Goal: Task Accomplishment & Management: Complete application form

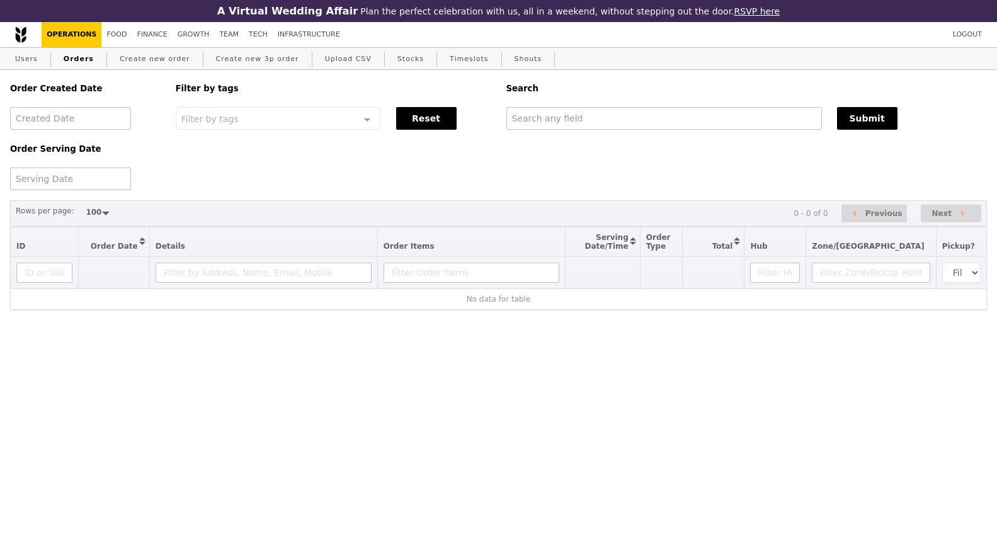
select select "100"
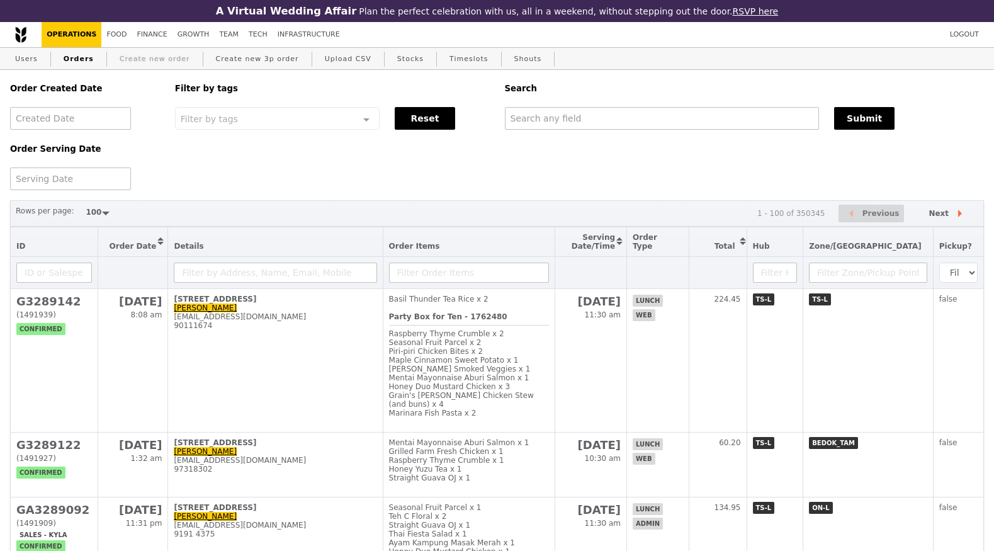
click at [136, 62] on link "Create new order" at bounding box center [155, 59] width 81 height 23
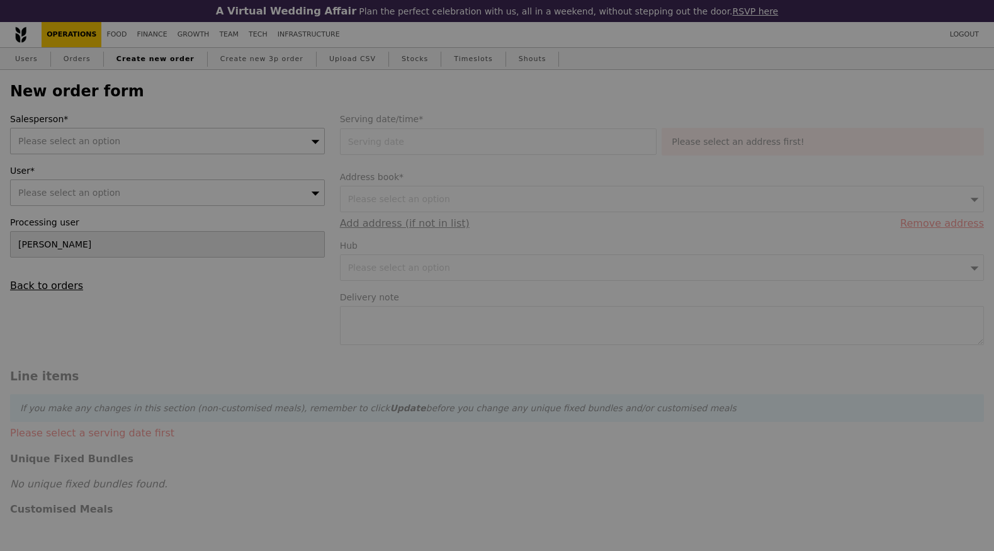
type input "Confirm"
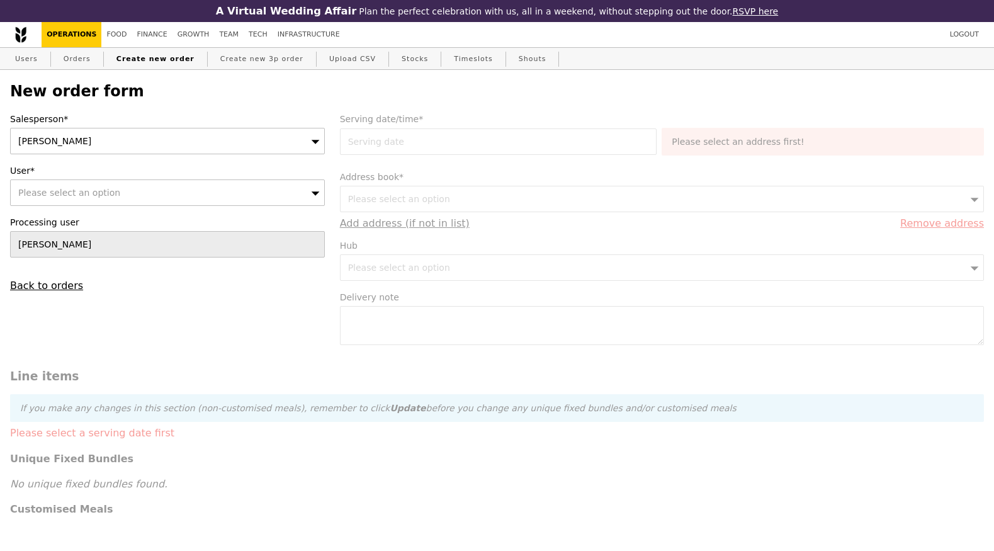
click at [257, 188] on div "Please select an option" at bounding box center [167, 192] width 315 height 26
click at [256, 155] on div "Salesperson* [PERSON_NAME] User* Please select an option Please enter 3 or more…" at bounding box center [168, 202] width 330 height 179
click at [256, 137] on div "[PERSON_NAME]" at bounding box center [167, 141] width 315 height 26
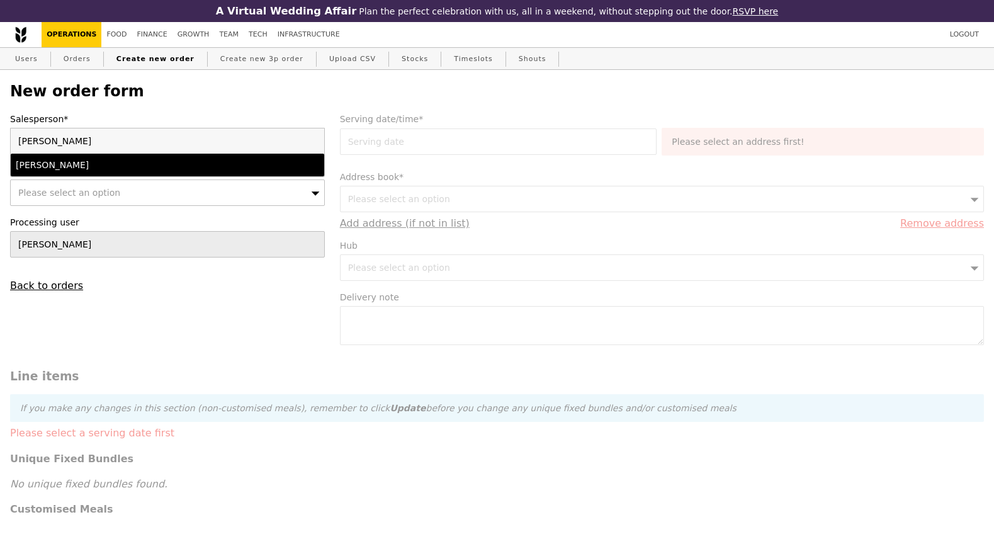
type input "[PERSON_NAME]"
click at [231, 169] on div "[PERSON_NAME]" at bounding box center [129, 165] width 227 height 13
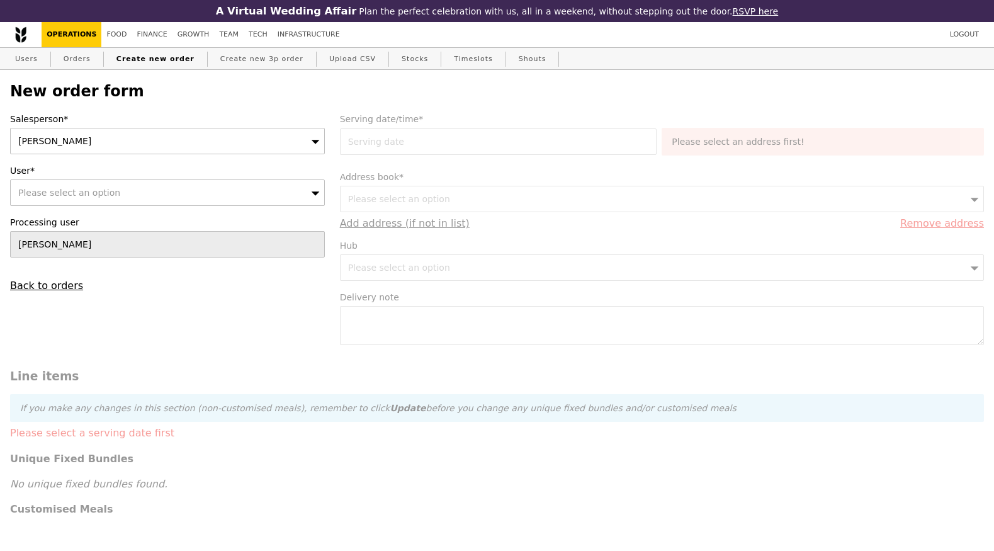
click at [225, 196] on div "Please select an option" at bounding box center [167, 192] width 315 height 26
type input "[PERSON_NAME][EMAIL_ADDRESS][DOMAIN_NAME]"
type input "Confirm"
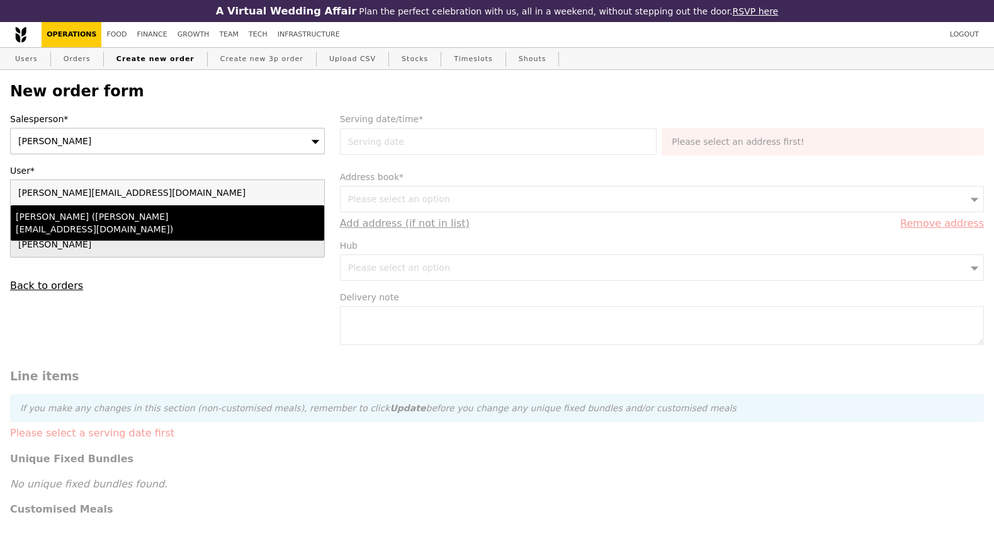
type input "[PERSON_NAME][EMAIL_ADDRESS][DOMAIN_NAME]"
click at [210, 213] on div "[PERSON_NAME] ([PERSON_NAME][EMAIL_ADDRESS][DOMAIN_NAME])" at bounding box center [129, 222] width 227 height 25
type input "Loading..."
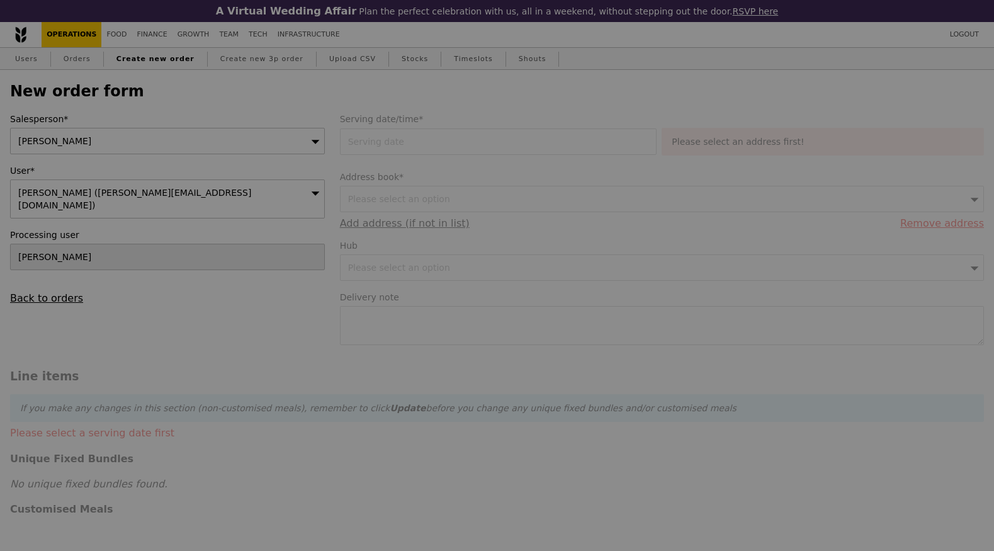
type input "13.76"
type input "15.00"
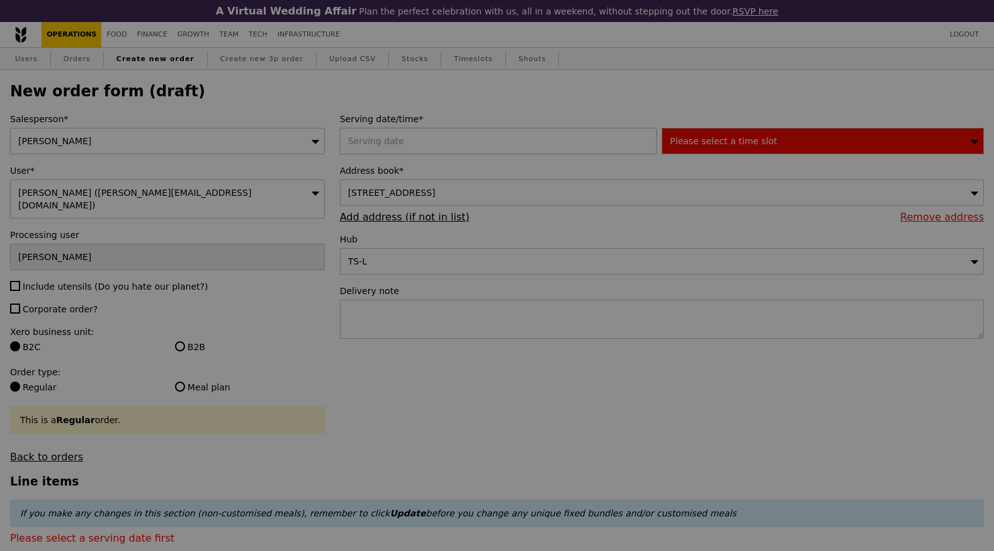
type input "Confirm"
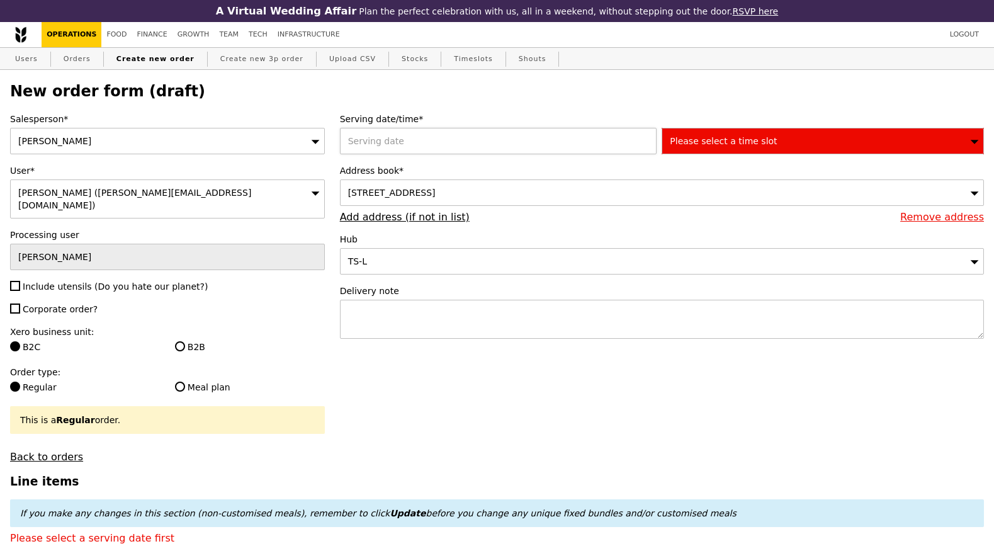
click at [475, 149] on div at bounding box center [501, 141] width 322 height 26
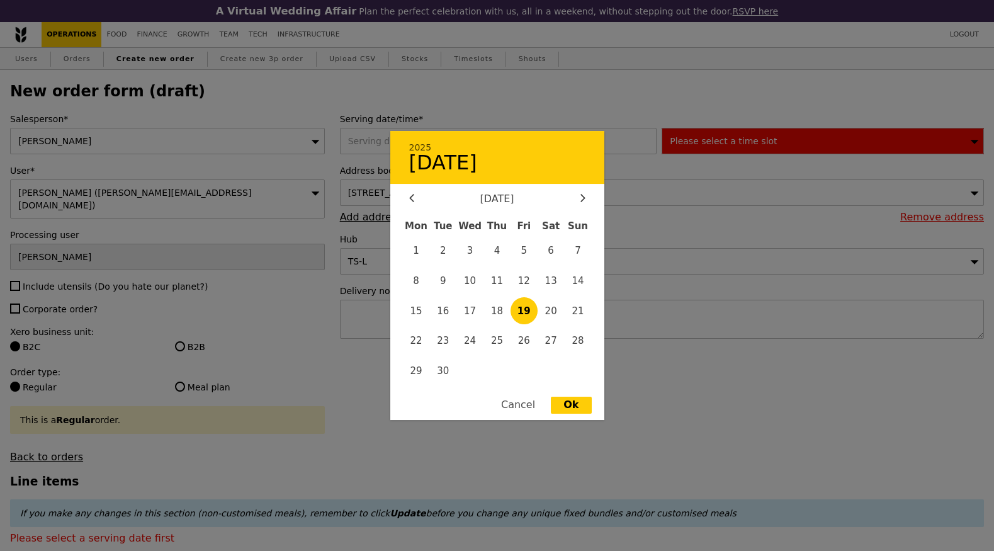
click at [529, 318] on span "19" at bounding box center [524, 310] width 27 height 27
type input "[DATE]"
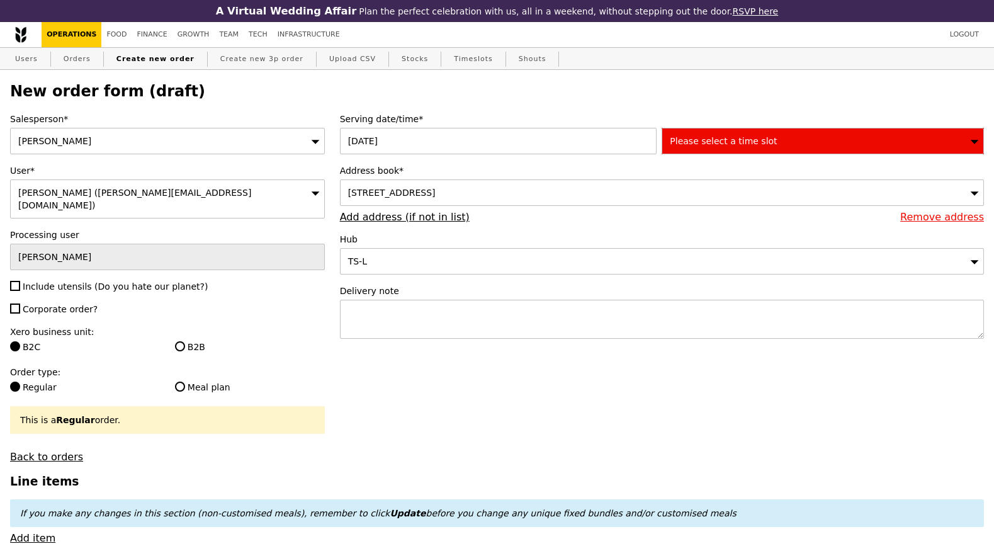
click at [786, 144] on div "Please select a time slot" at bounding box center [823, 141] width 322 height 26
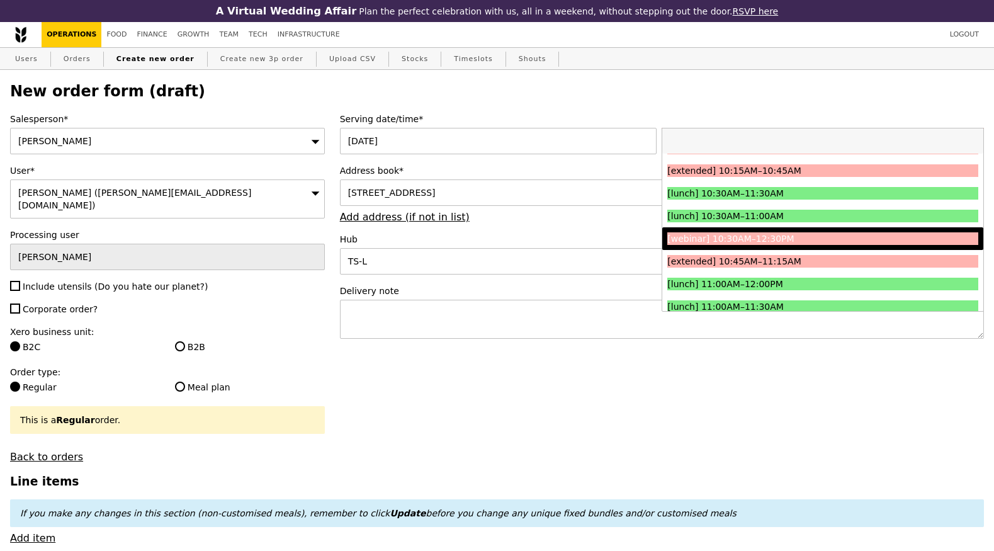
scroll to position [283, 0]
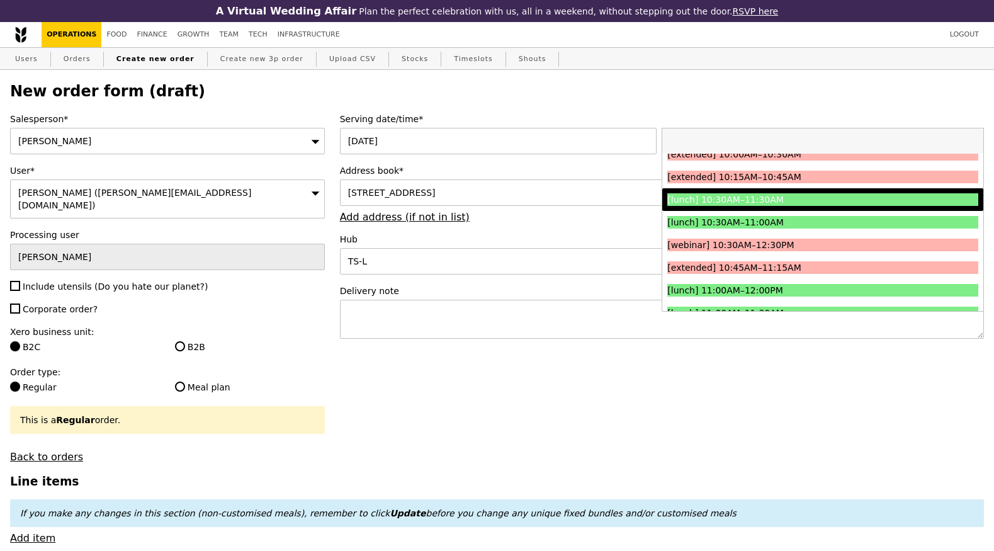
click at [753, 202] on div "[lunch] 10:30AM–11:30AM" at bounding box center [783, 199] width 233 height 13
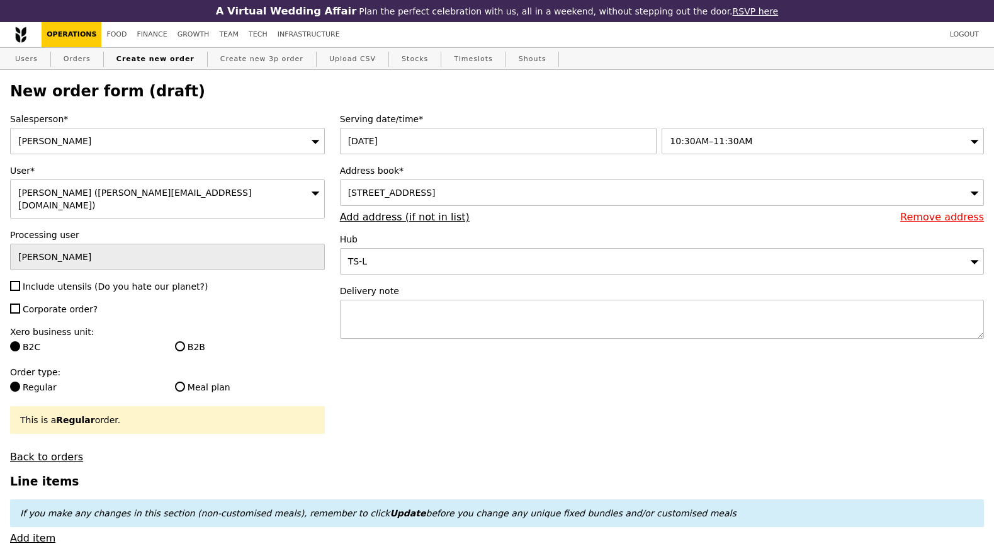
click at [584, 199] on div "[STREET_ADDRESS]" at bounding box center [662, 192] width 644 height 26
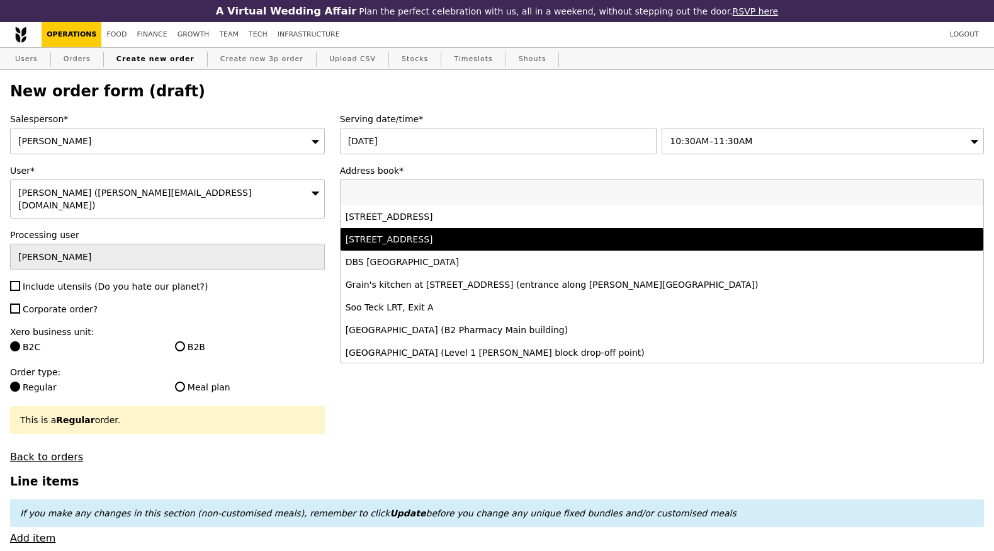
scroll to position [1, 0]
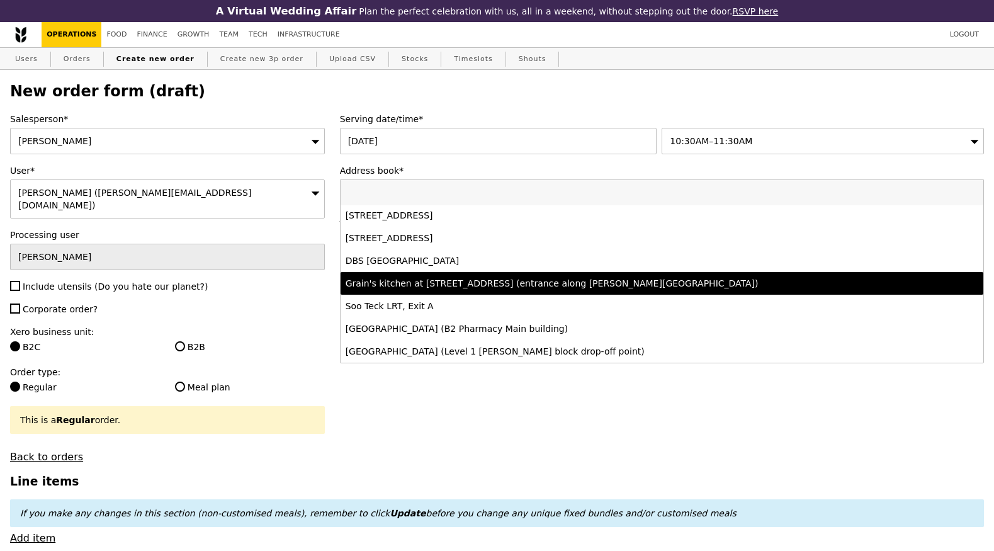
click at [477, 284] on div "Grain's kitchen at [STREET_ADDRESS] (entrance along [PERSON_NAME][GEOGRAPHIC_DA…" at bounding box center [583, 283] width 475 height 13
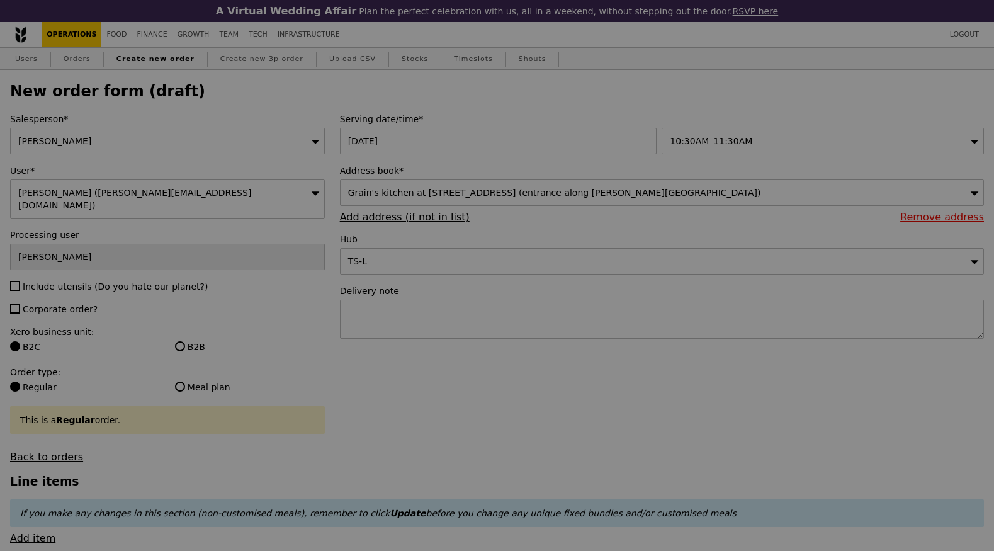
type input "Confirm"
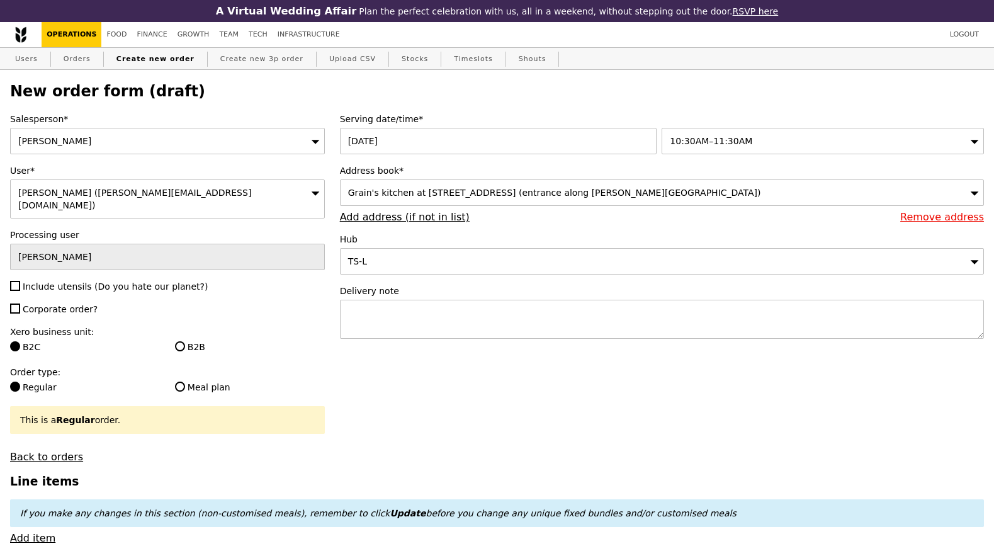
click at [74, 281] on span "Include utensils (Do you hate our planet?)" at bounding box center [115, 286] width 185 height 10
click at [20, 281] on input "Include utensils (Do you hate our planet?)" at bounding box center [15, 286] width 10 height 10
checkbox input "true"
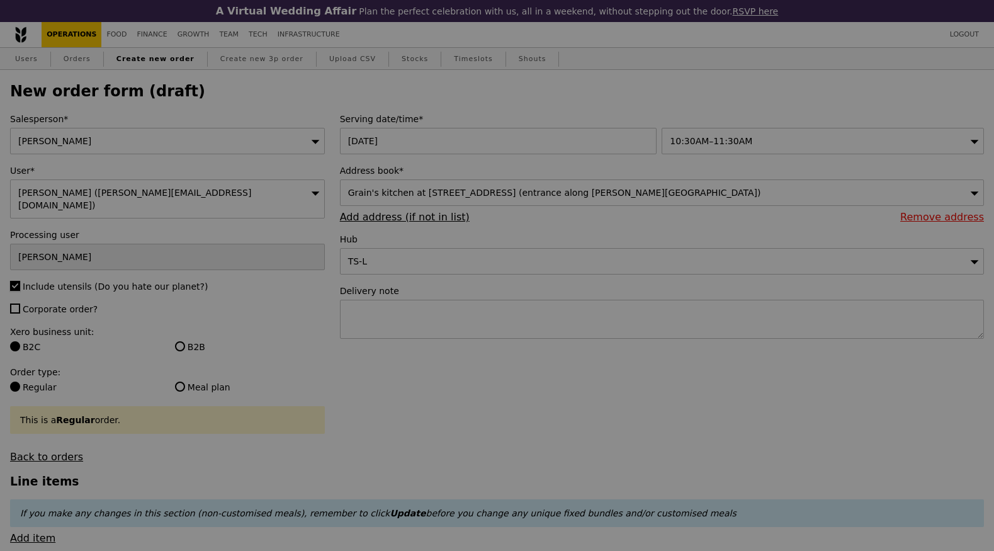
type input "Confirm"
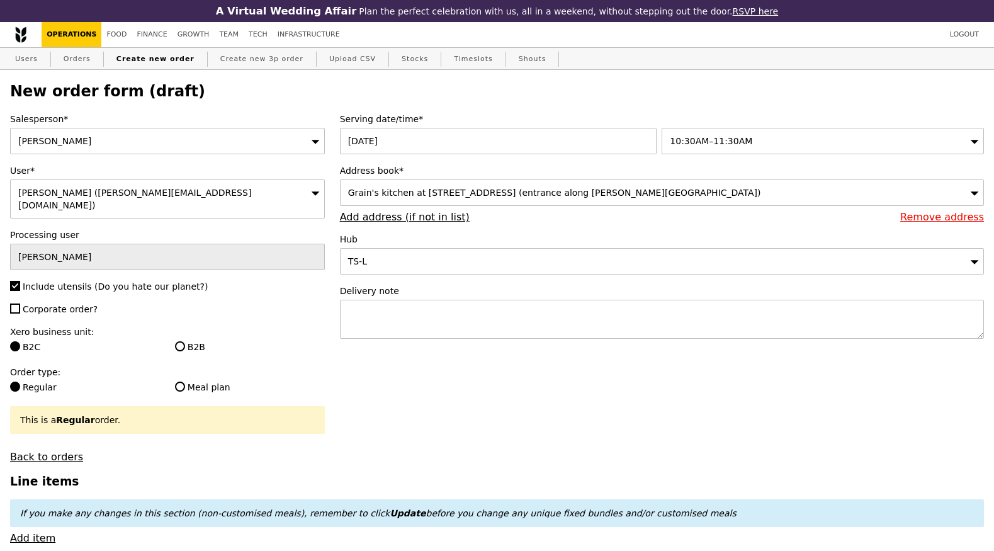
click at [79, 304] on span "Corporate order?" at bounding box center [60, 309] width 75 height 10
click at [20, 303] on input "Corporate order?" at bounding box center [15, 308] width 10 height 10
checkbox input "true"
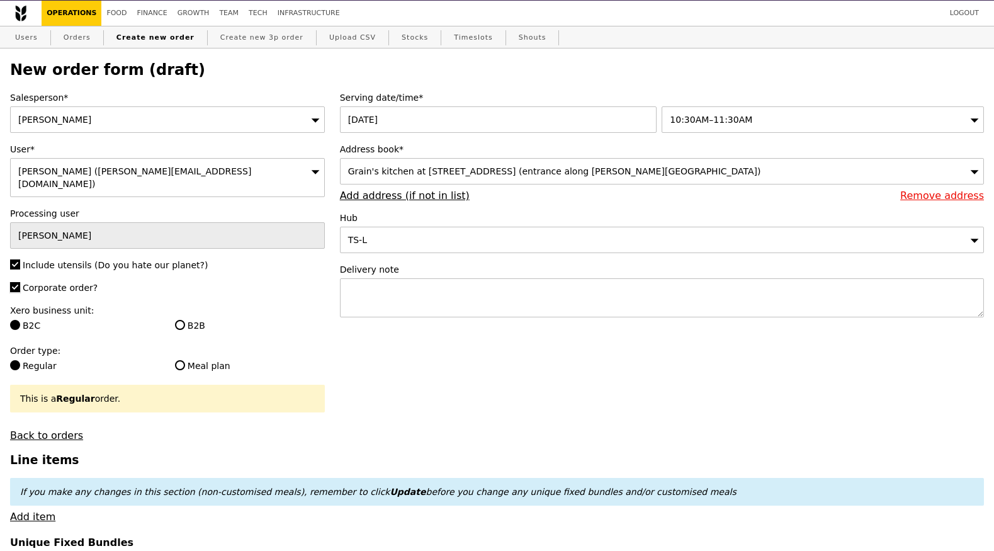
scroll to position [26, 0]
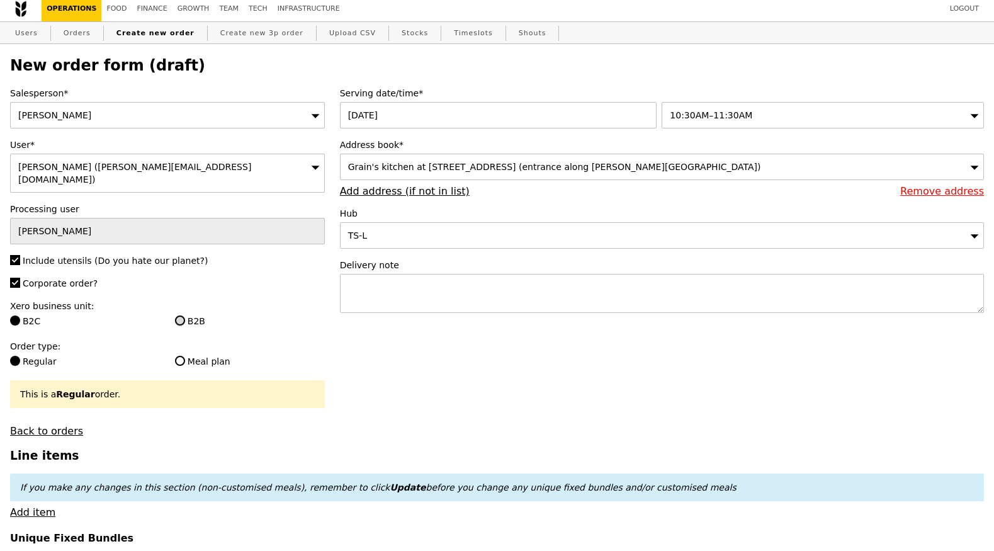
click at [181, 315] on input "B2B" at bounding box center [180, 320] width 10 height 10
radio input "true"
type input "Loading..."
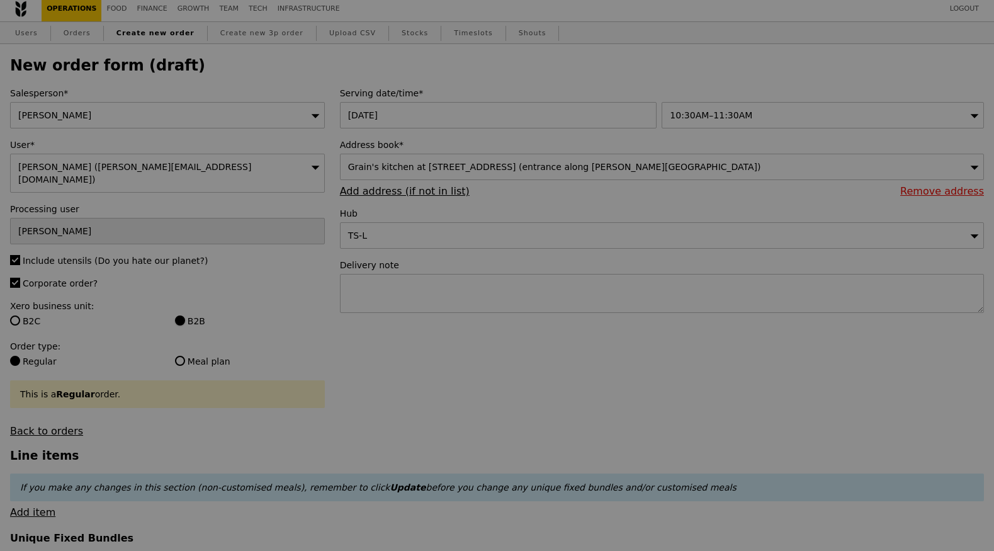
type input "0.00"
type input "Confirm"
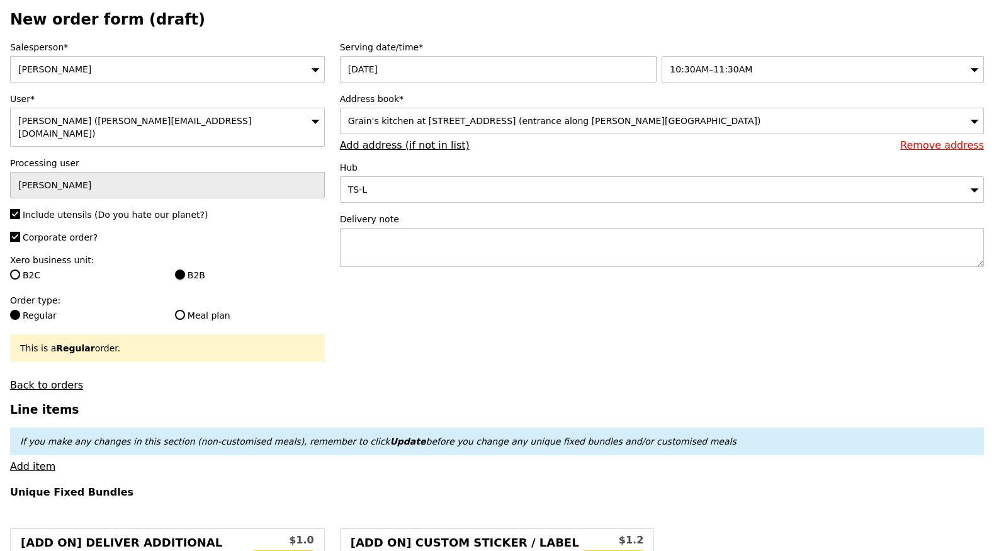
scroll to position [76, 0]
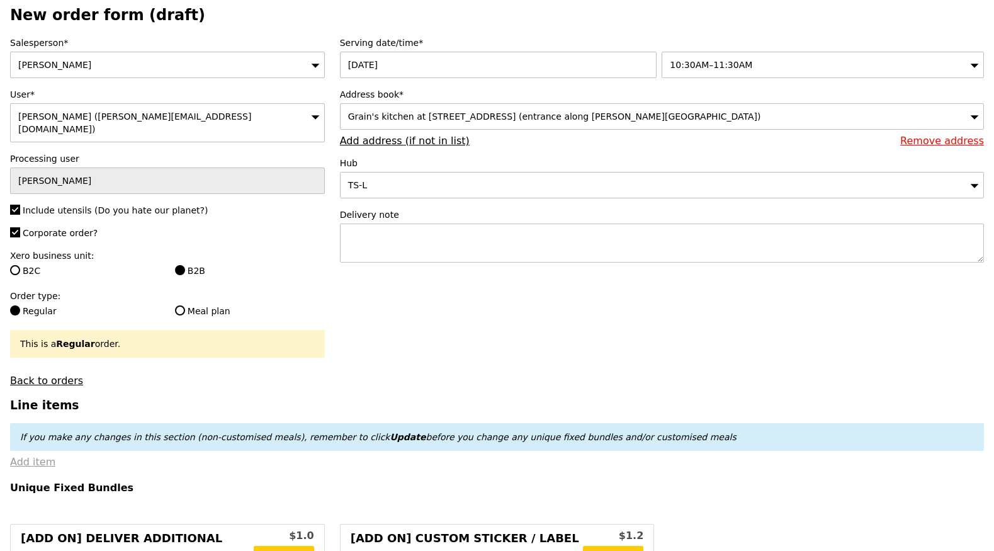
click at [45, 456] on link "Add item" at bounding box center [32, 462] width 45 height 12
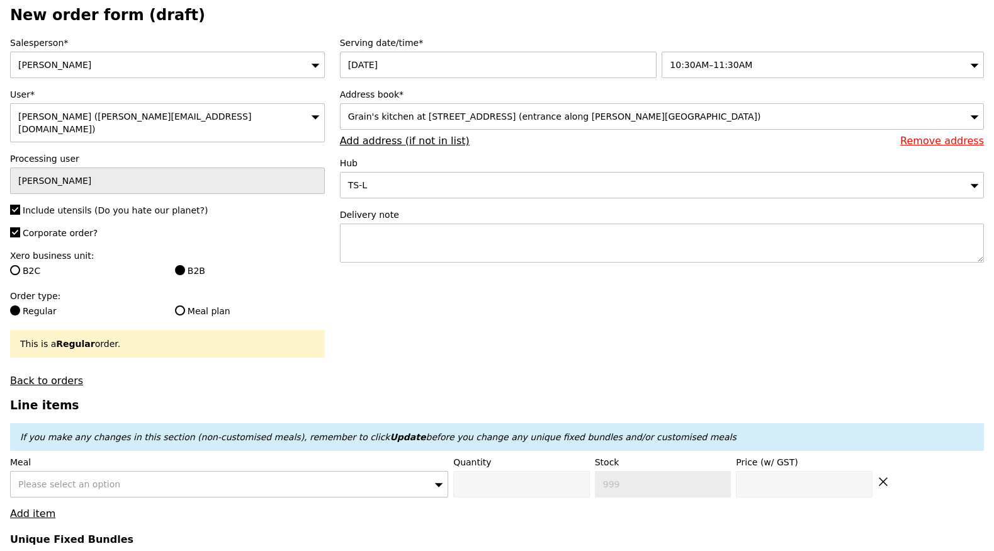
click at [131, 477] on div "Please select an option" at bounding box center [229, 484] width 438 height 26
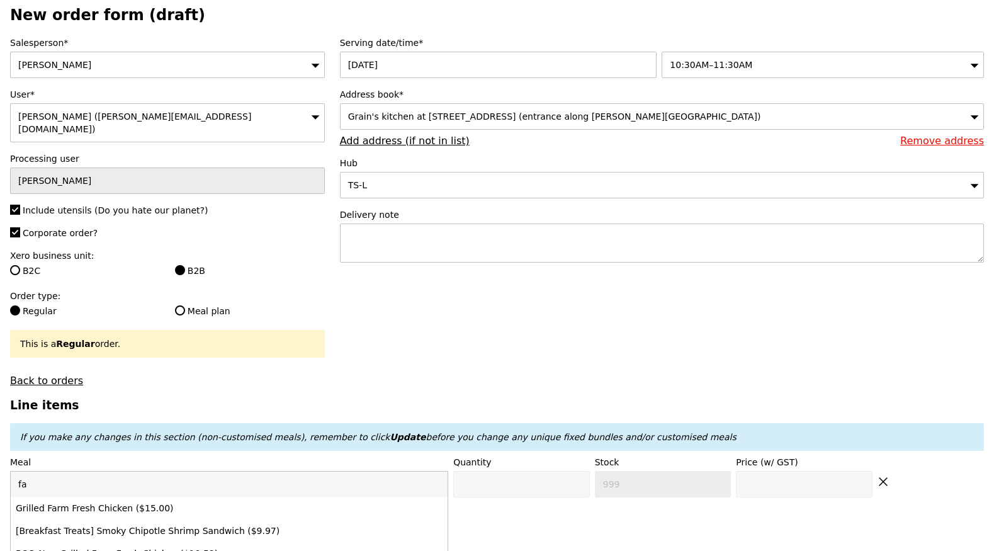
type input "f"
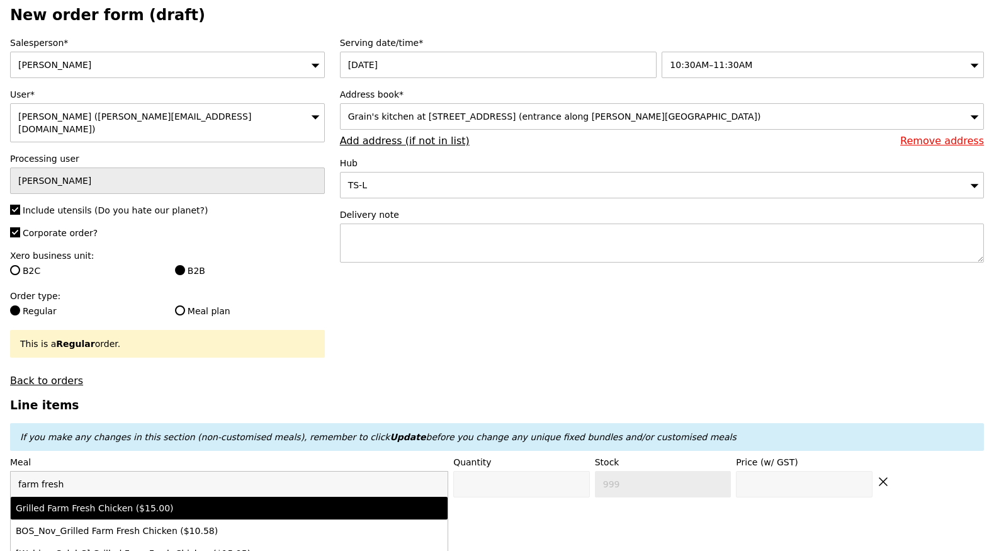
type input "farm fresh"
click at [154, 502] on div "Grilled Farm Fresh Chicken ($15.00)" at bounding box center [176, 508] width 320 height 13
type input "Confirm anyway"
type input "0"
type input "7"
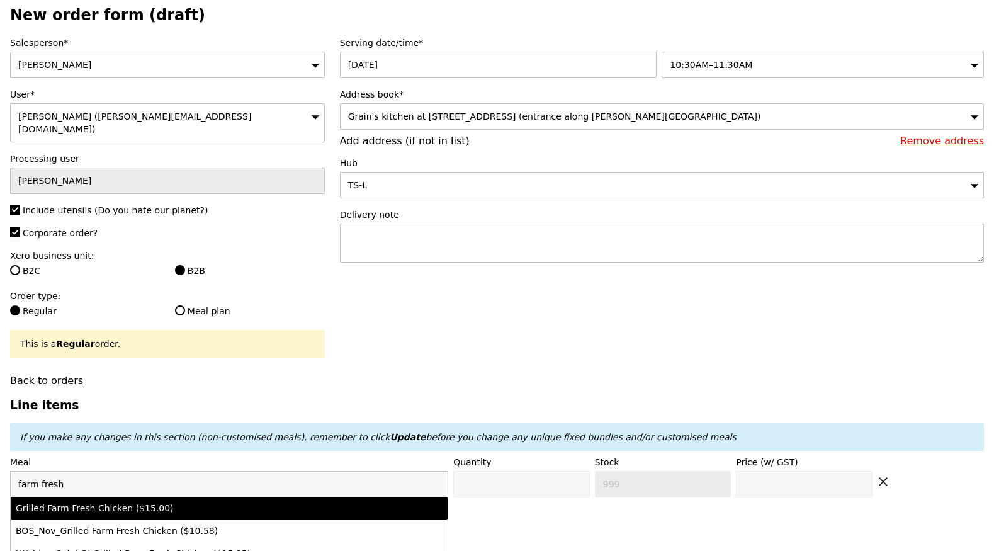
type input "15.0"
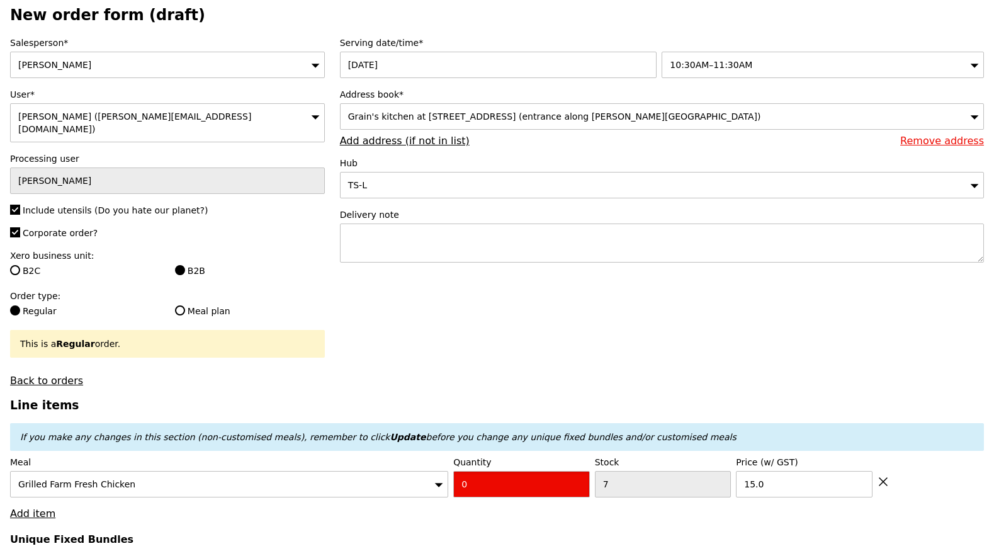
drag, startPoint x: 481, startPoint y: 479, endPoint x: 422, endPoint y: 460, distance: 62.3
click at [421, 460] on div "Meal Grilled Farm Fresh Chicken Quantity 0 Stock 7 Price (w/ GST) 15.0" at bounding box center [497, 477] width 974 height 42
click at [484, 478] on input "0" at bounding box center [521, 484] width 137 height 26
type input "Confirm"
type input "1"
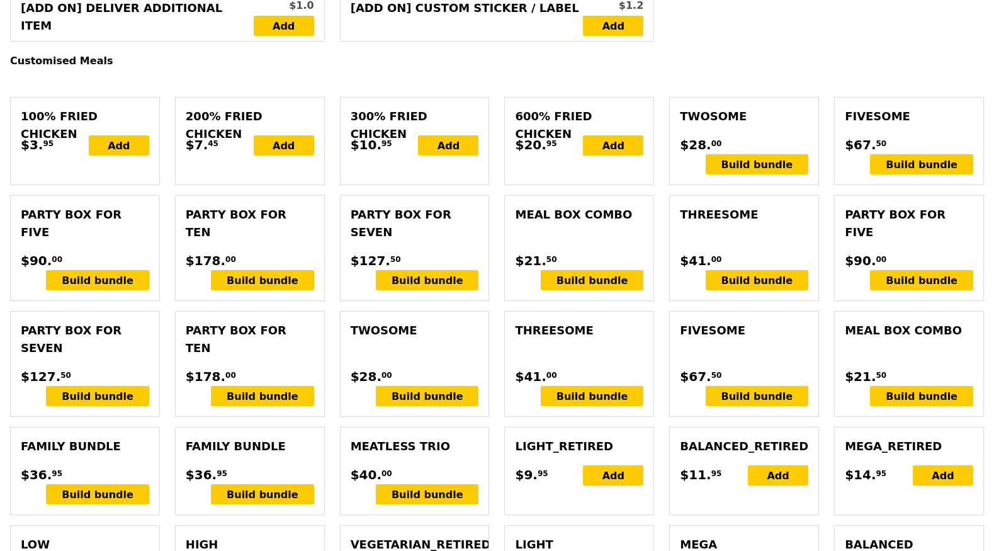
type input "Loading..."
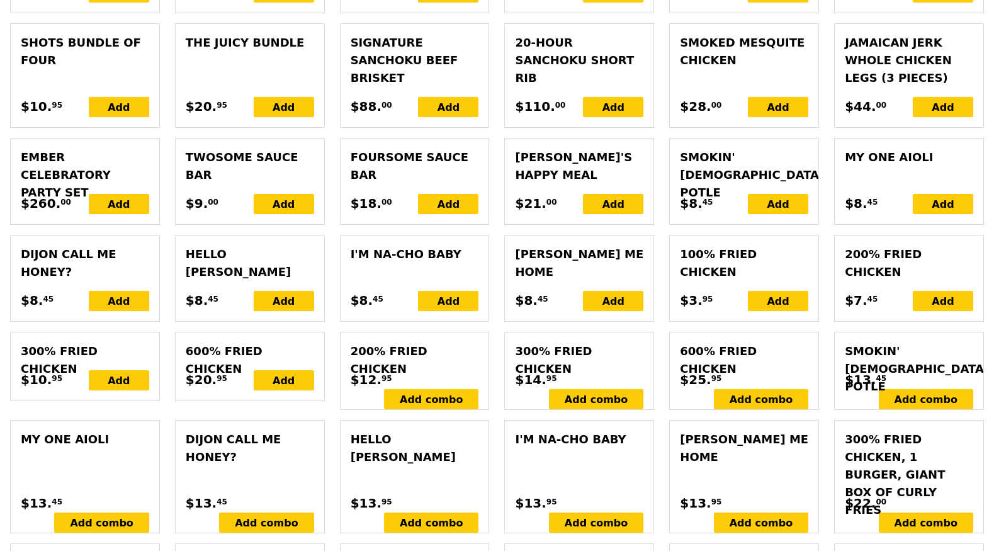
type input "15.00"
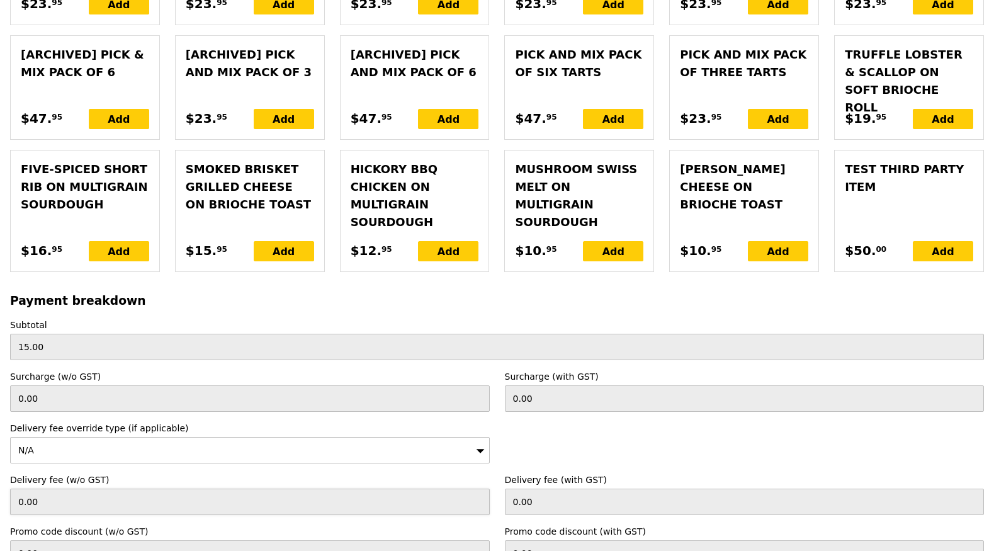
type input "Confirm"
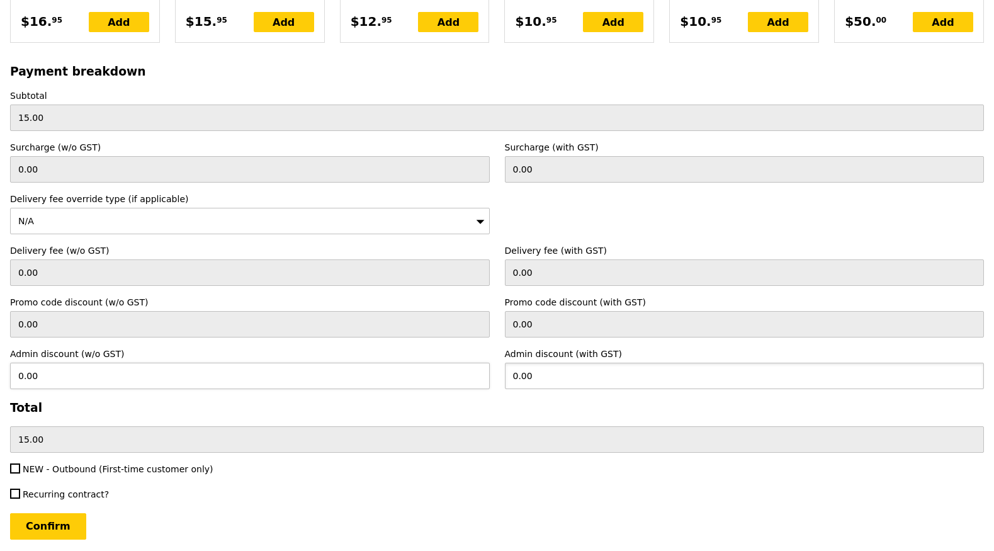
drag, startPoint x: 574, startPoint y: 331, endPoint x: 487, endPoint y: 330, distance: 86.9
click at [487, 348] on div "Admin discount (w/o GST) 0.00 Admin discount (with GST) 0.00" at bounding box center [497, 369] width 989 height 42
type input "15"
type input "13.76"
type input "0.00"
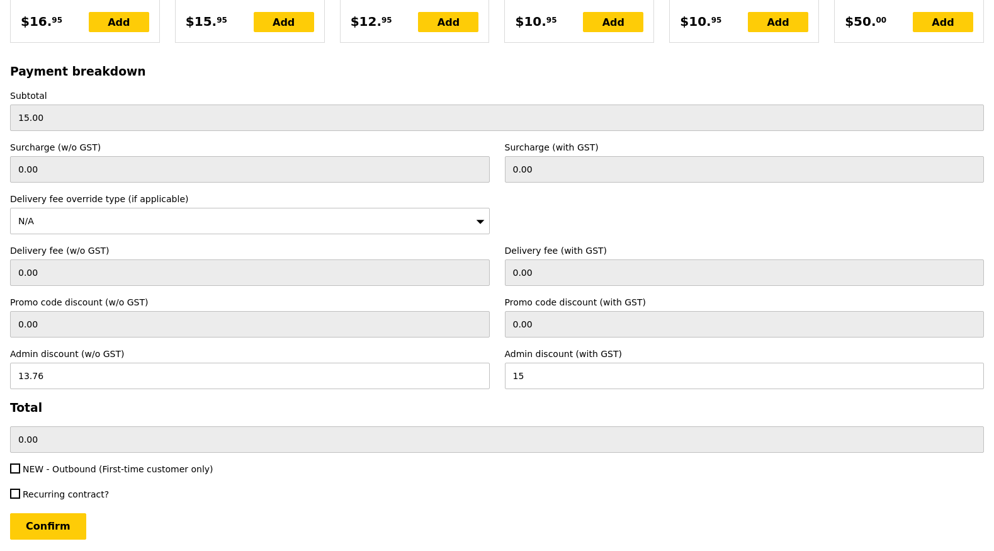
click at [484, 367] on div "Payment breakdown Subtotal 15.00 Surcharge (w/o GST) 0.00 Surcharge (with GST) …" at bounding box center [497, 259] width 974 height 388
type input "Loading..."
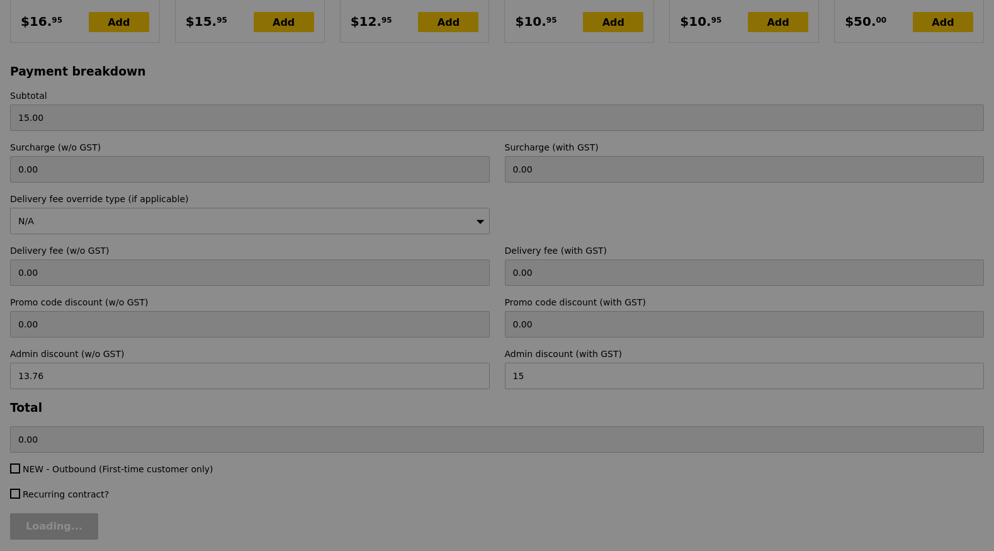
type input "15.00"
type input "Confirm"
